Goal: Check status: Check status

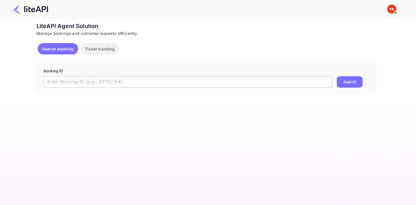
click at [65, 84] on input "text" at bounding box center [188, 81] width 289 height 11
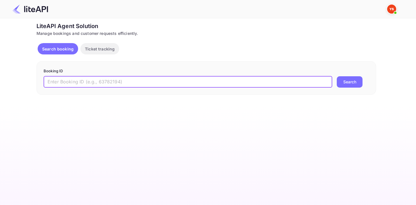
paste input "8928876"
type input "8928876"
click at [337, 76] on button "Search" at bounding box center [350, 81] width 26 height 11
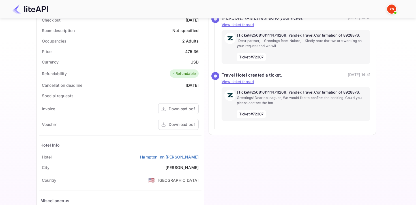
scroll to position [207, 0]
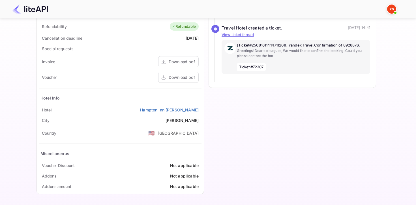
click at [173, 108] on link "Hampton Inn [PERSON_NAME]" at bounding box center [169, 110] width 59 height 6
click at [181, 109] on link "Hampton Inn [PERSON_NAME]" at bounding box center [169, 110] width 59 height 6
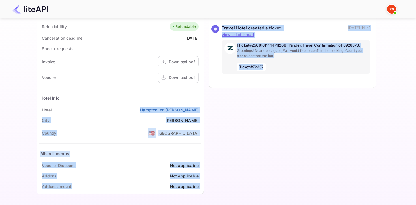
drag, startPoint x: 204, startPoint y: 110, endPoint x: 158, endPoint y: 109, distance: 46.2
click at [158, 109] on div "Guest information Full name [PERSON_NAME] Nationality 🇰🇿 [DEMOGRAPHIC_DATA] Ema…" at bounding box center [204, 12] width 344 height 371
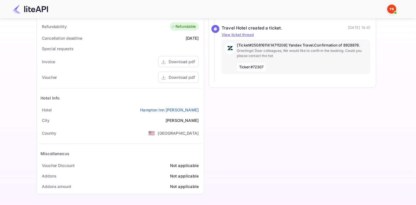
click at [142, 113] on div "[GEOGRAPHIC_DATA][PERSON_NAME]" at bounding box center [120, 110] width 163 height 10
drag, startPoint x: 150, startPoint y: 108, endPoint x: 200, endPoint y: 108, distance: 49.9
click at [200, 108] on div "[GEOGRAPHIC_DATA][PERSON_NAME]" at bounding box center [120, 110] width 163 height 10
copy link "Hampton Inn [PERSON_NAME]"
